Goal: Task Accomplishment & Management: Use online tool/utility

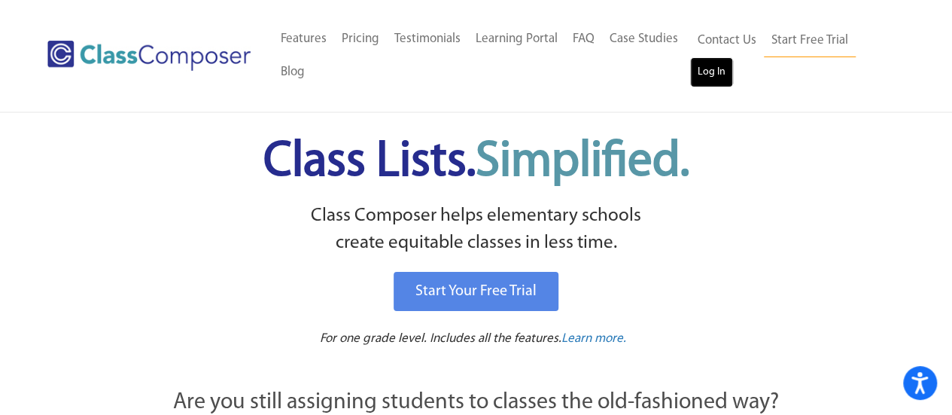
click at [701, 74] on link "Log In" at bounding box center [711, 72] width 43 height 30
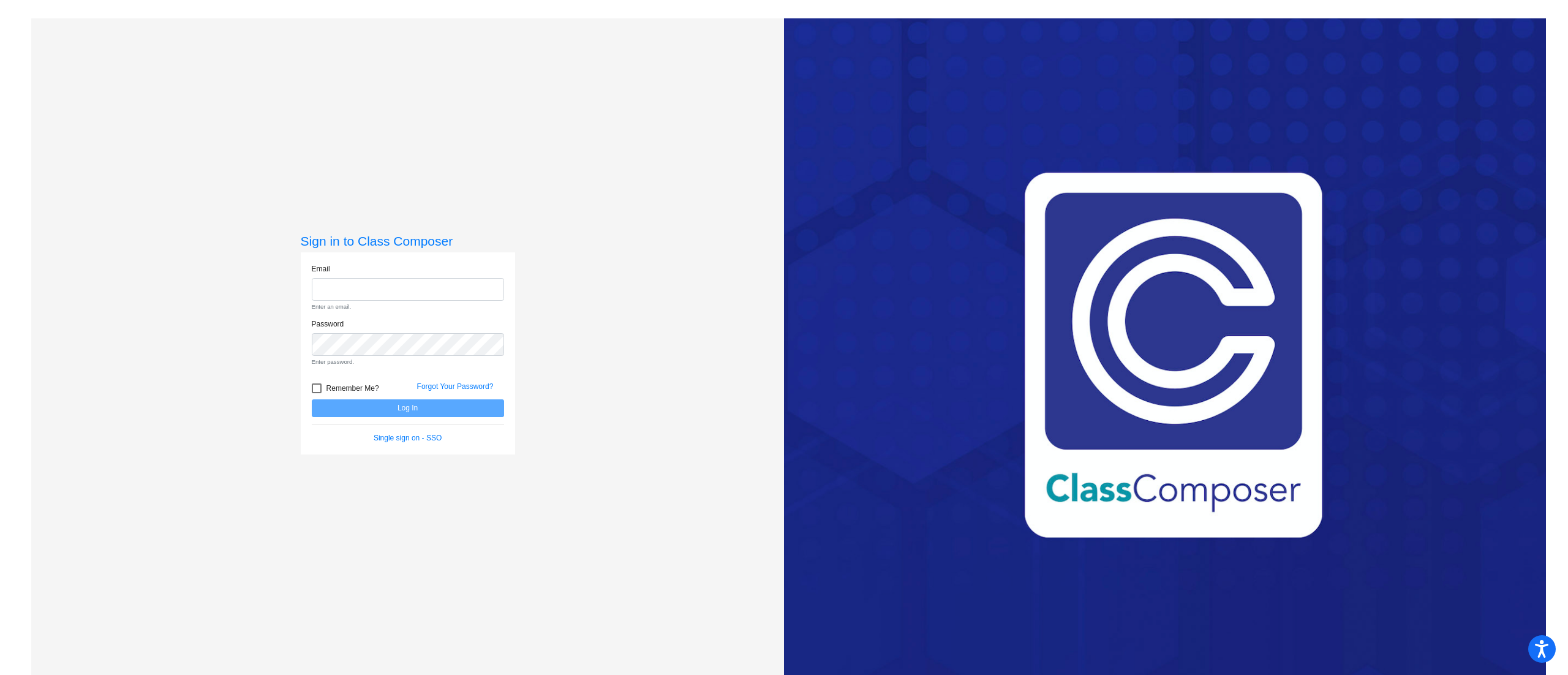
type input "[PERSON_NAME][EMAIL_ADDRESS][PERSON_NAME][DOMAIN_NAME]"
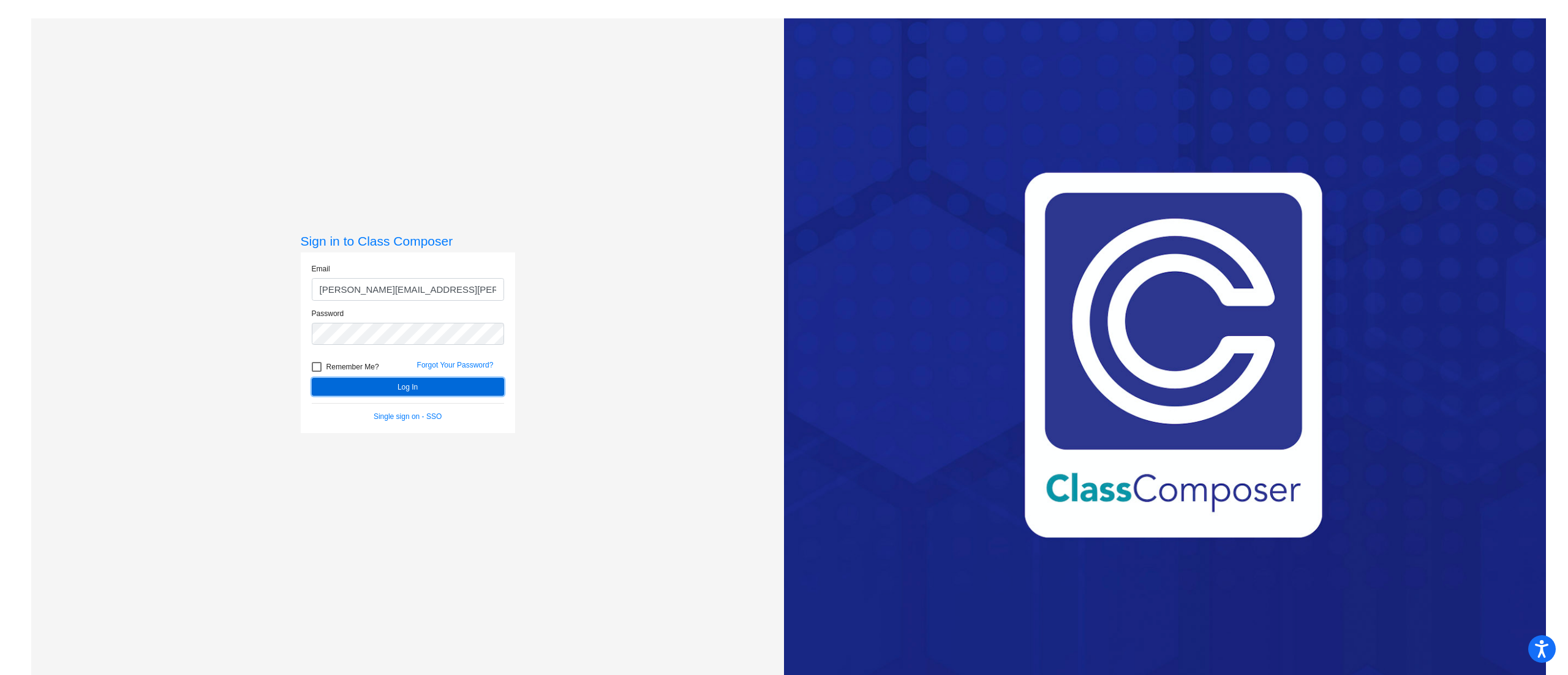
click at [400, 405] on form "Email [PERSON_NAME][EMAIL_ADDRESS][PERSON_NAME][DOMAIN_NAME] Password Remember …" at bounding box center [408, 343] width 192 height 159
click at [370, 389] on button "Log In" at bounding box center [408, 387] width 192 height 18
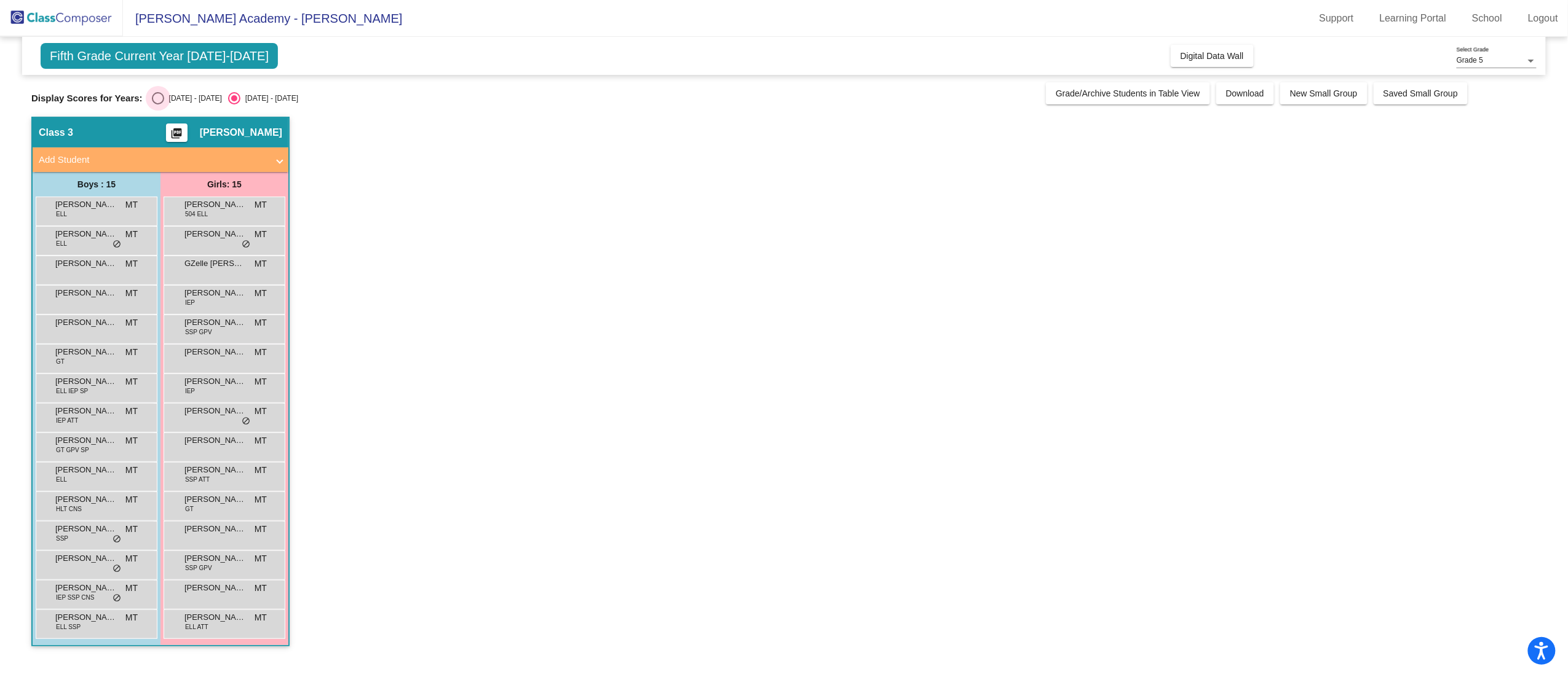
click at [163, 105] on div "Select an option" at bounding box center [158, 98] width 12 height 12
click at [158, 105] on input "[DATE] - [DATE]" at bounding box center [158, 105] width 1 height 1
radio input "true"
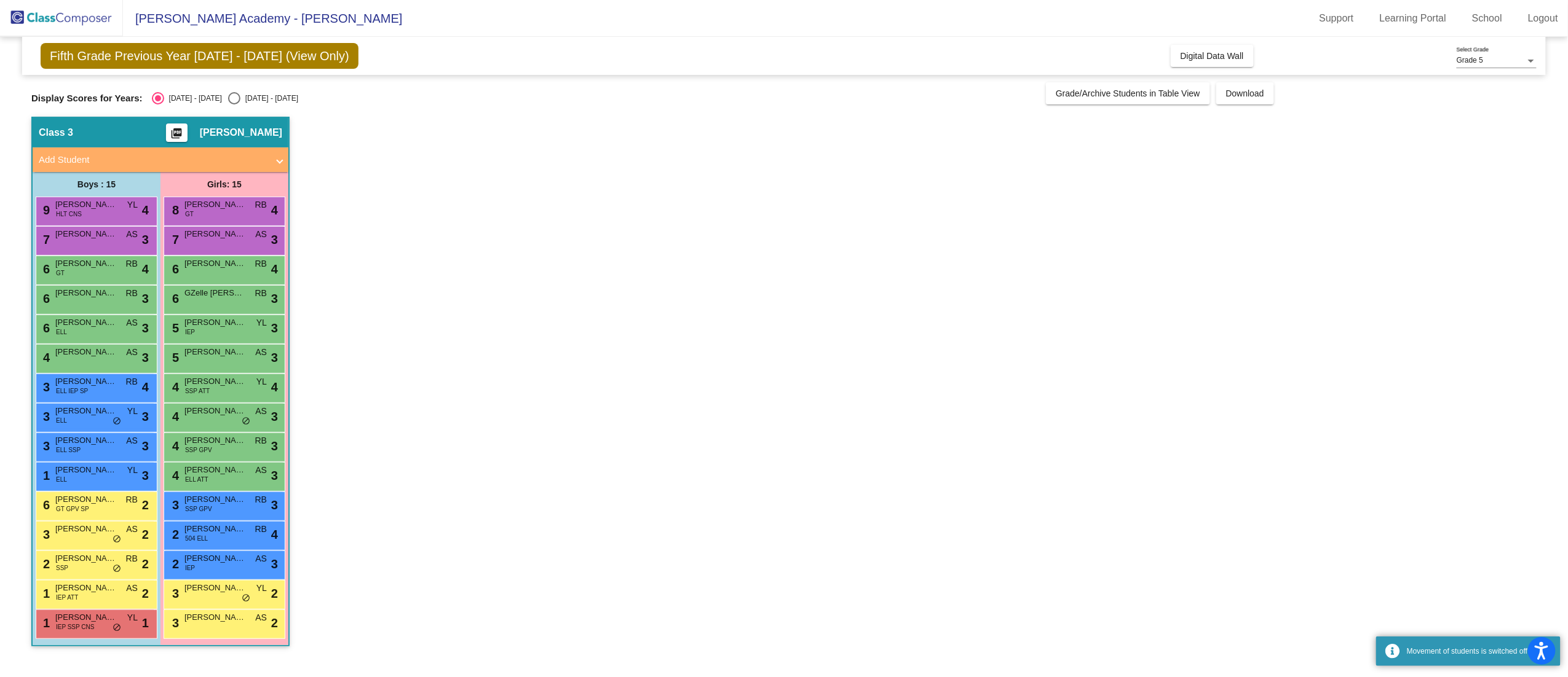
click at [1222, 43] on div "Fifth Grade Previous Year [DATE] - [DATE] (View Only) Add, Move, or Retain Stud…" at bounding box center [784, 56] width 1524 height 38
click at [1183, 46] on button "Digital Data Wall" at bounding box center [1213, 56] width 83 height 22
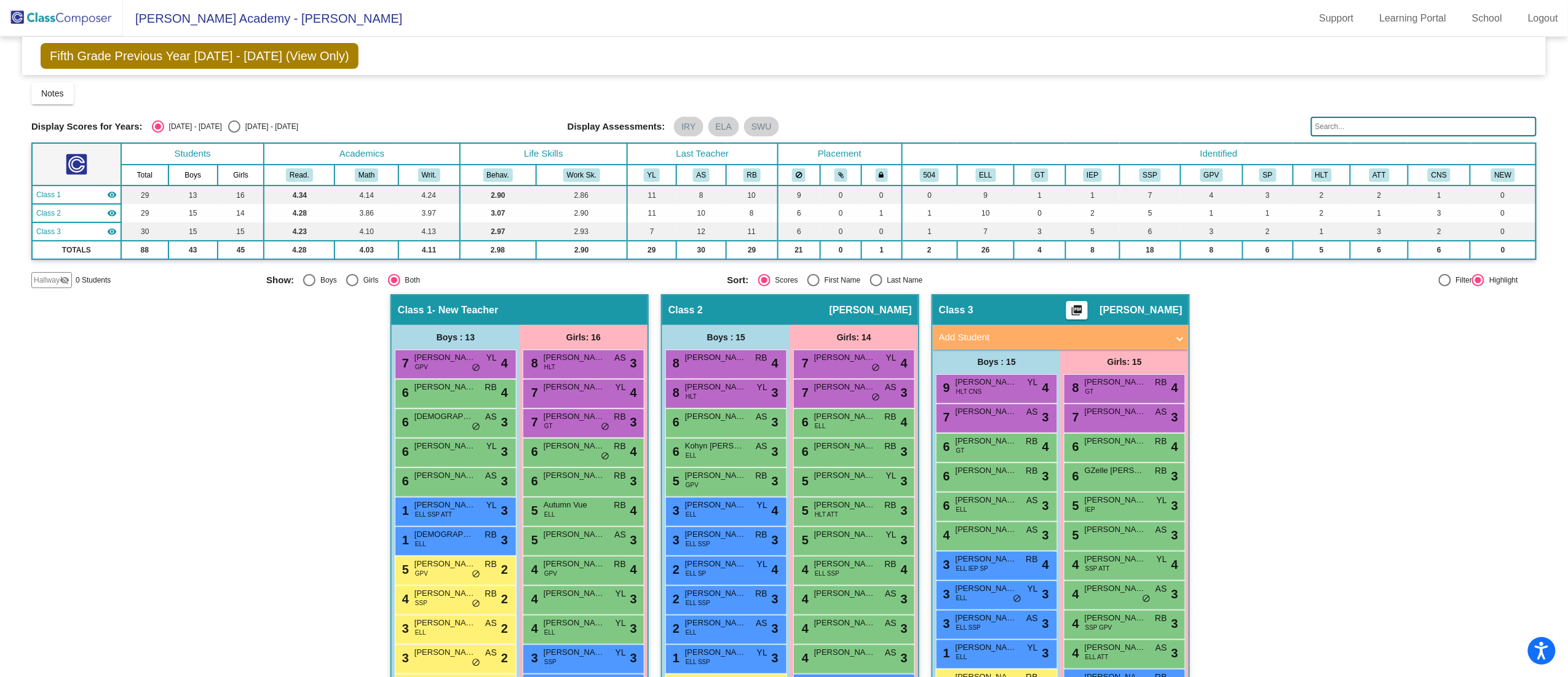
scroll to position [163, 0]
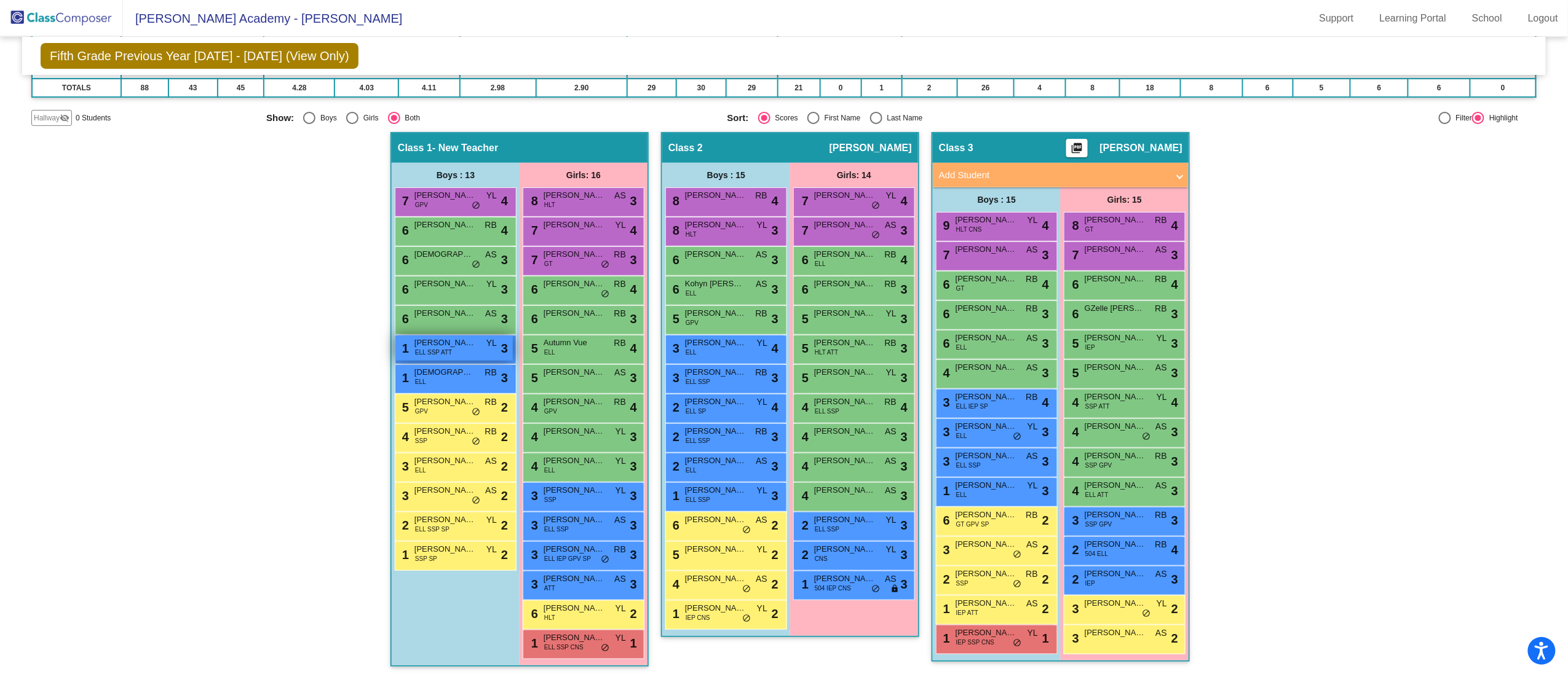
click at [460, 353] on div "1 [PERSON_NAME] ELL SSP ATT YL lock do_not_disturb_alt 3" at bounding box center [454, 348] width 118 height 25
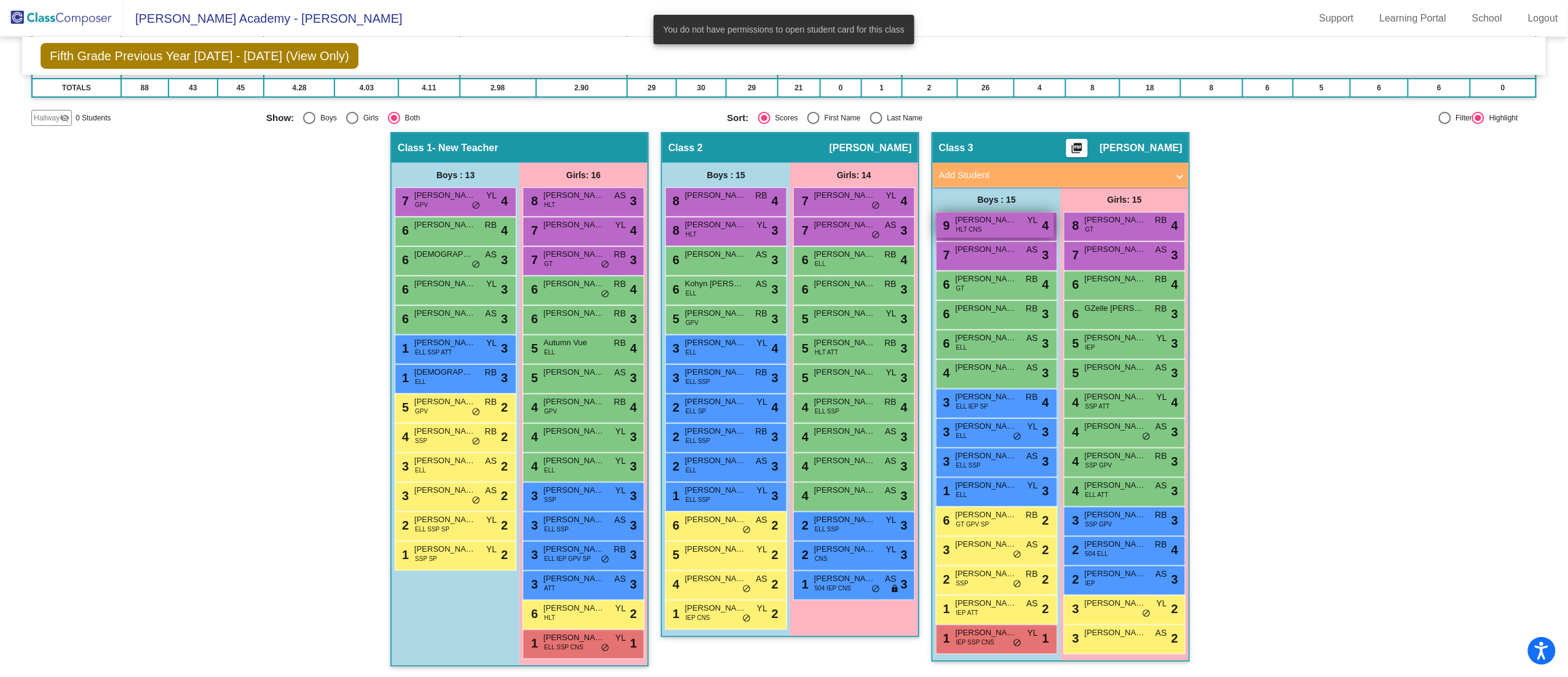
click at [936, 214] on div "9 [PERSON_NAME] HLT CNS YL lock do_not_disturb_alt 4" at bounding box center [995, 225] width 118 height 25
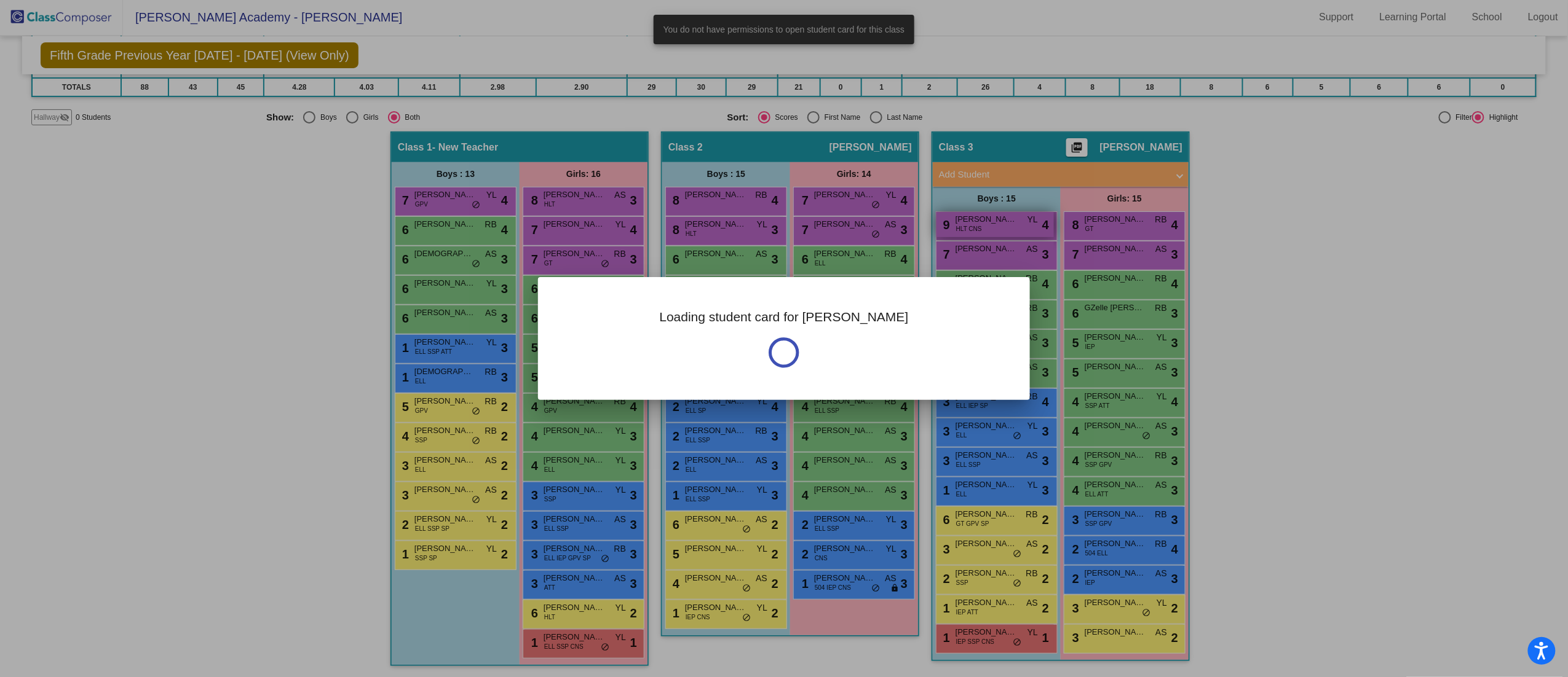
scroll to position [0, 0]
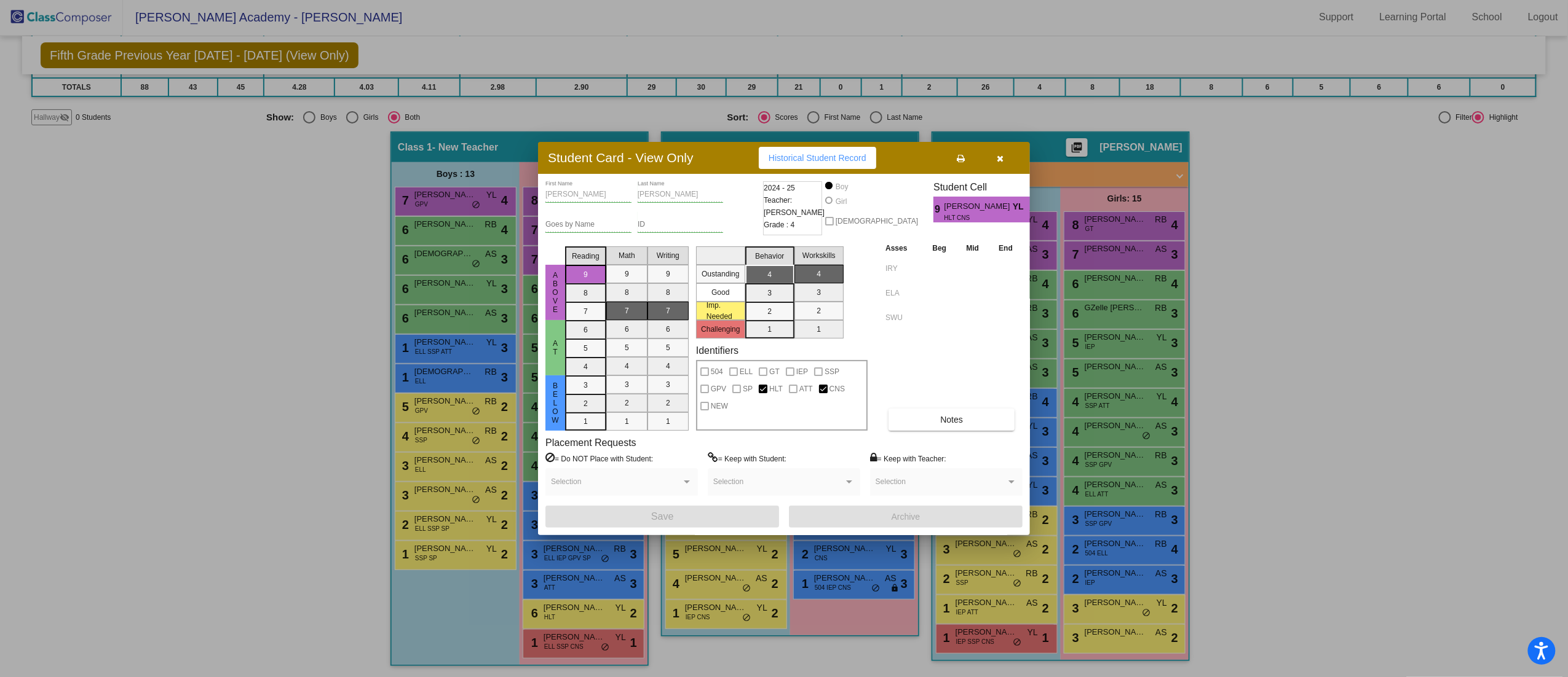
click at [144, 302] on div at bounding box center [784, 338] width 1568 height 677
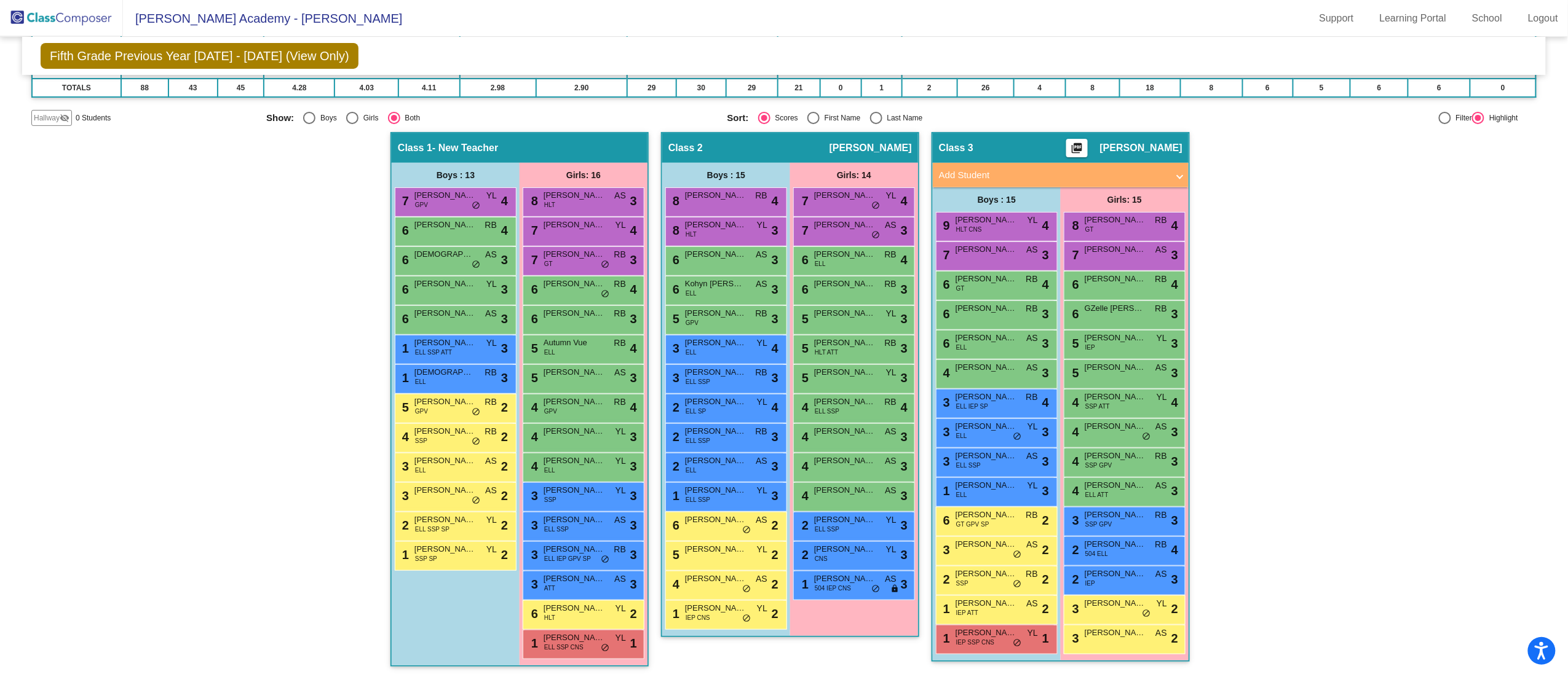
scroll to position [1, 0]
click at [462, 263] on div "6 [DEMOGRAPHIC_DATA][PERSON_NAME] AS lock do_not_disturb_alt 3" at bounding box center [454, 260] width 118 height 25
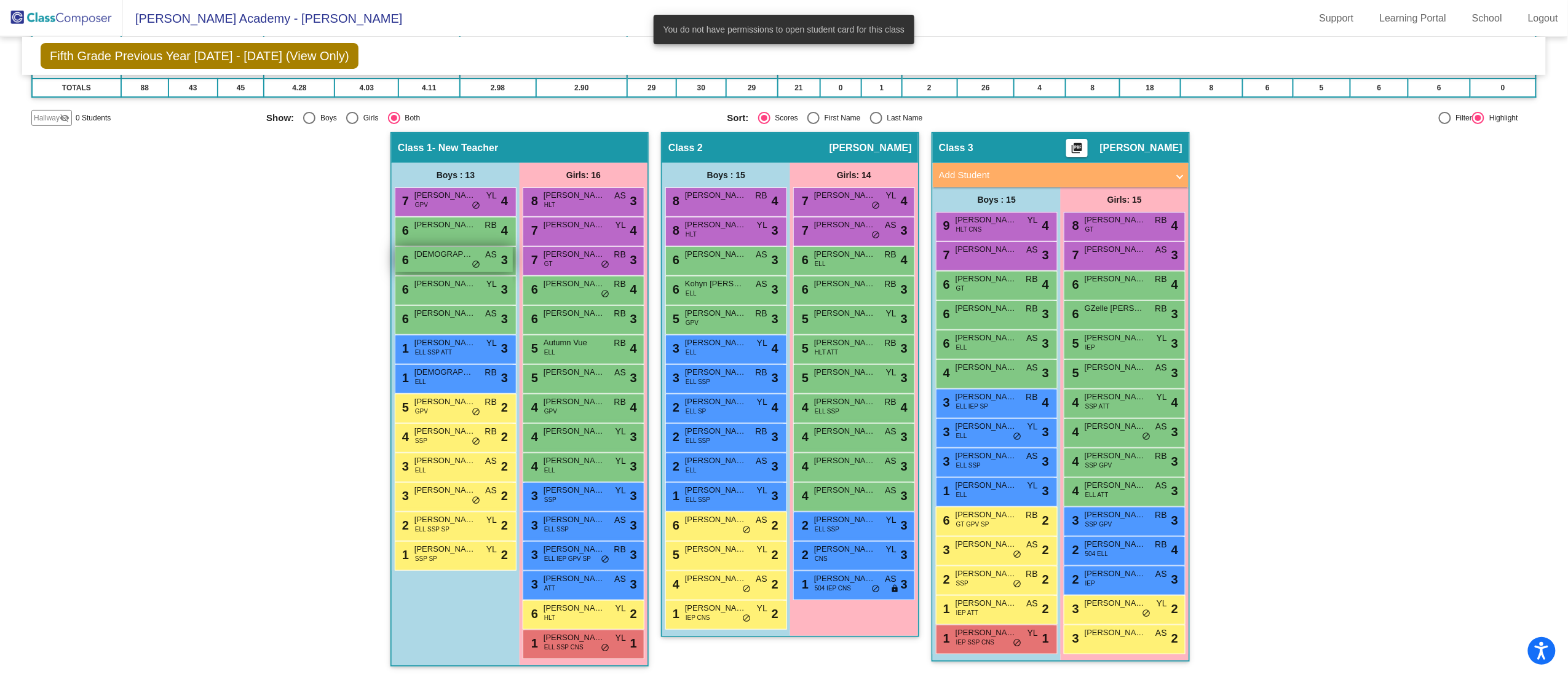
click at [462, 263] on div "6 [DEMOGRAPHIC_DATA][PERSON_NAME] AS lock do_not_disturb_alt 3" at bounding box center [454, 260] width 118 height 25
drag, startPoint x: 462, startPoint y: 263, endPoint x: 446, endPoint y: 177, distance: 87.5
click at [0, 0] on div "Boys : 13 7 [PERSON_NAME] GPV YL lock do_not_disturb_alt 4 6 [PERSON_NAME] RB l…" at bounding box center [0, 0] width 0 height 0
click at [501, 412] on span "2" at bounding box center [504, 408] width 7 height 19
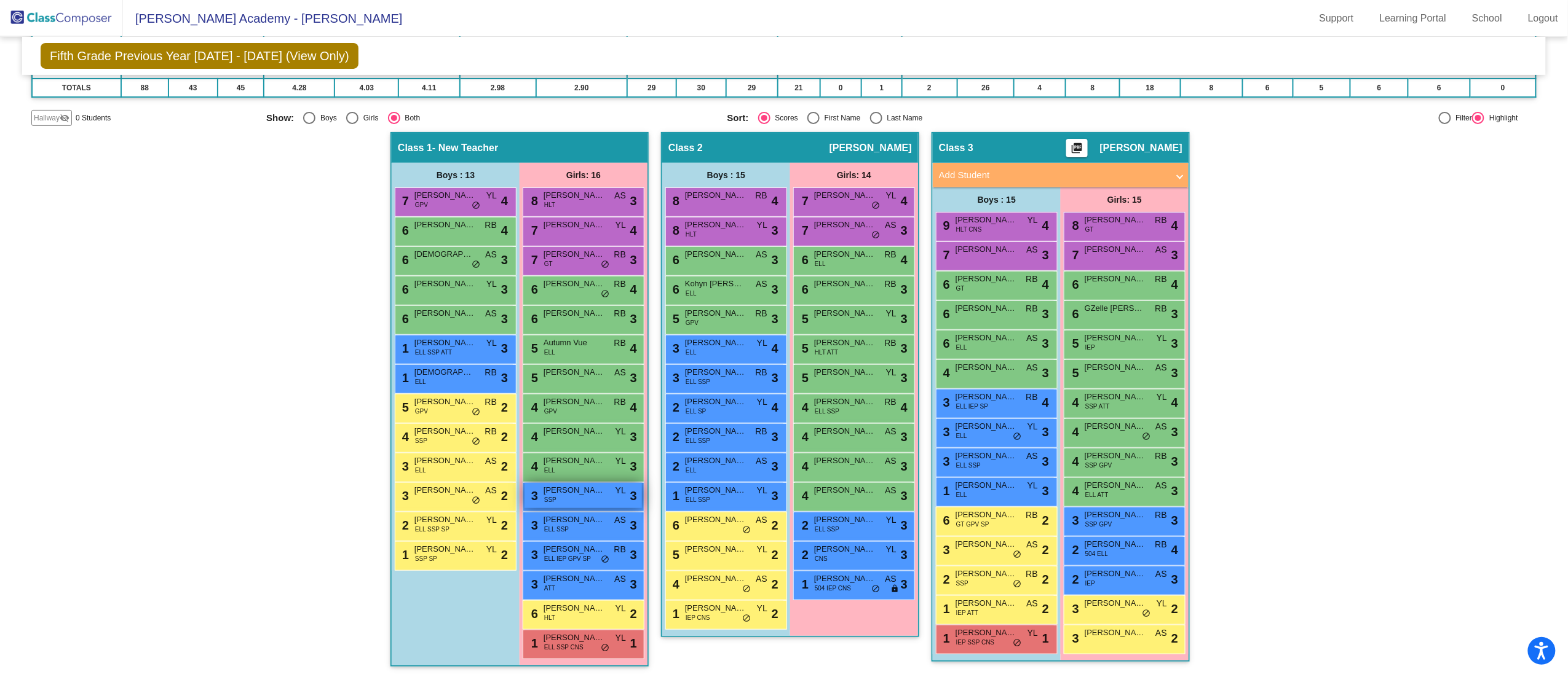
click at [558, 488] on span "[PERSON_NAME]" at bounding box center [574, 490] width 61 height 12
click at [1560, 193] on mat-sidenav-content "Grade 5 Select Grade Fifth Grade Previous Year [DATE] - [DATE] (View Only) Add,…" at bounding box center [784, 357] width 1568 height 640
